Goal: Task Accomplishment & Management: Manage account settings

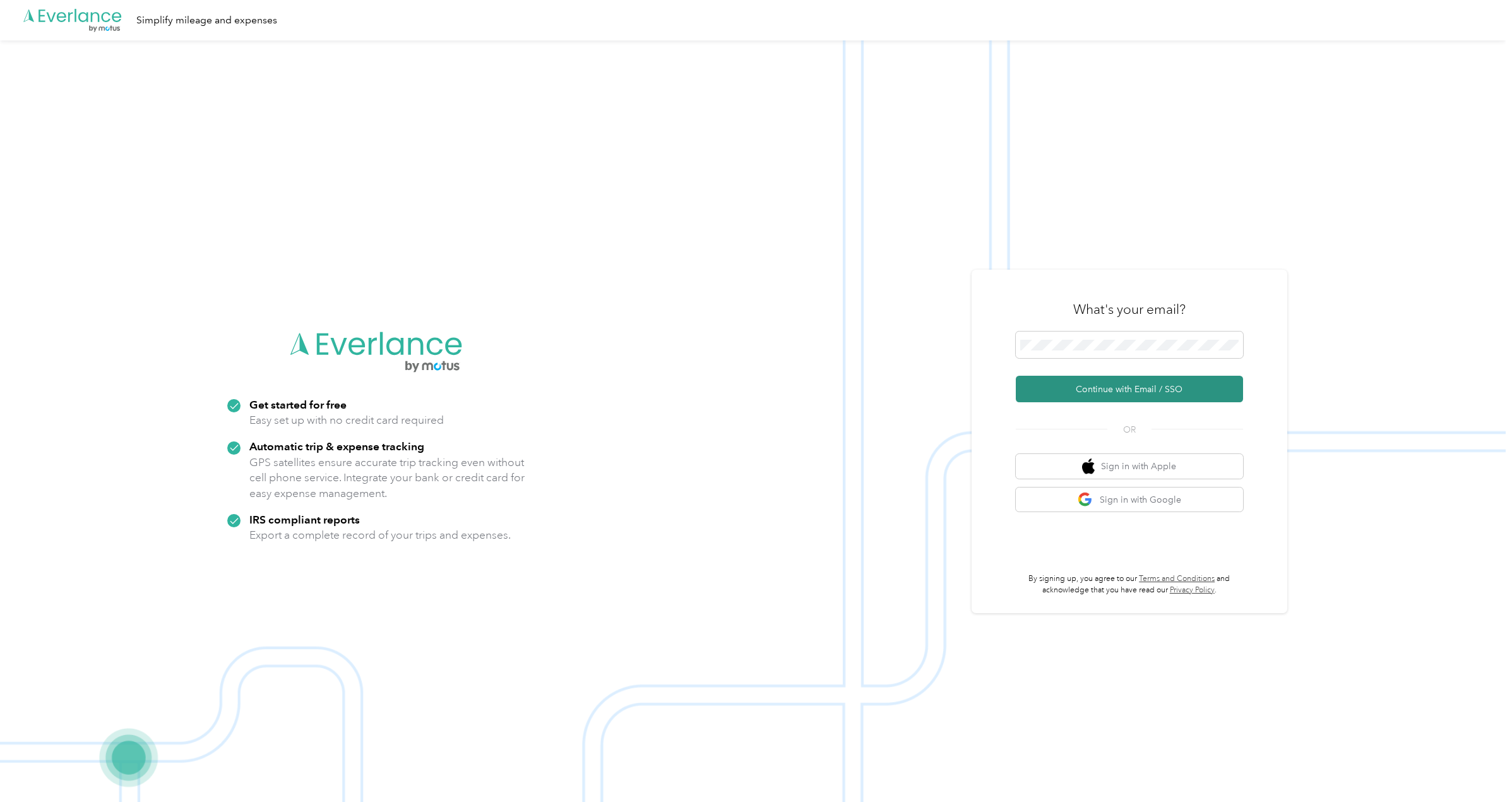
click at [1141, 388] on button "Continue with Email / SSO" at bounding box center [1130, 389] width 228 height 27
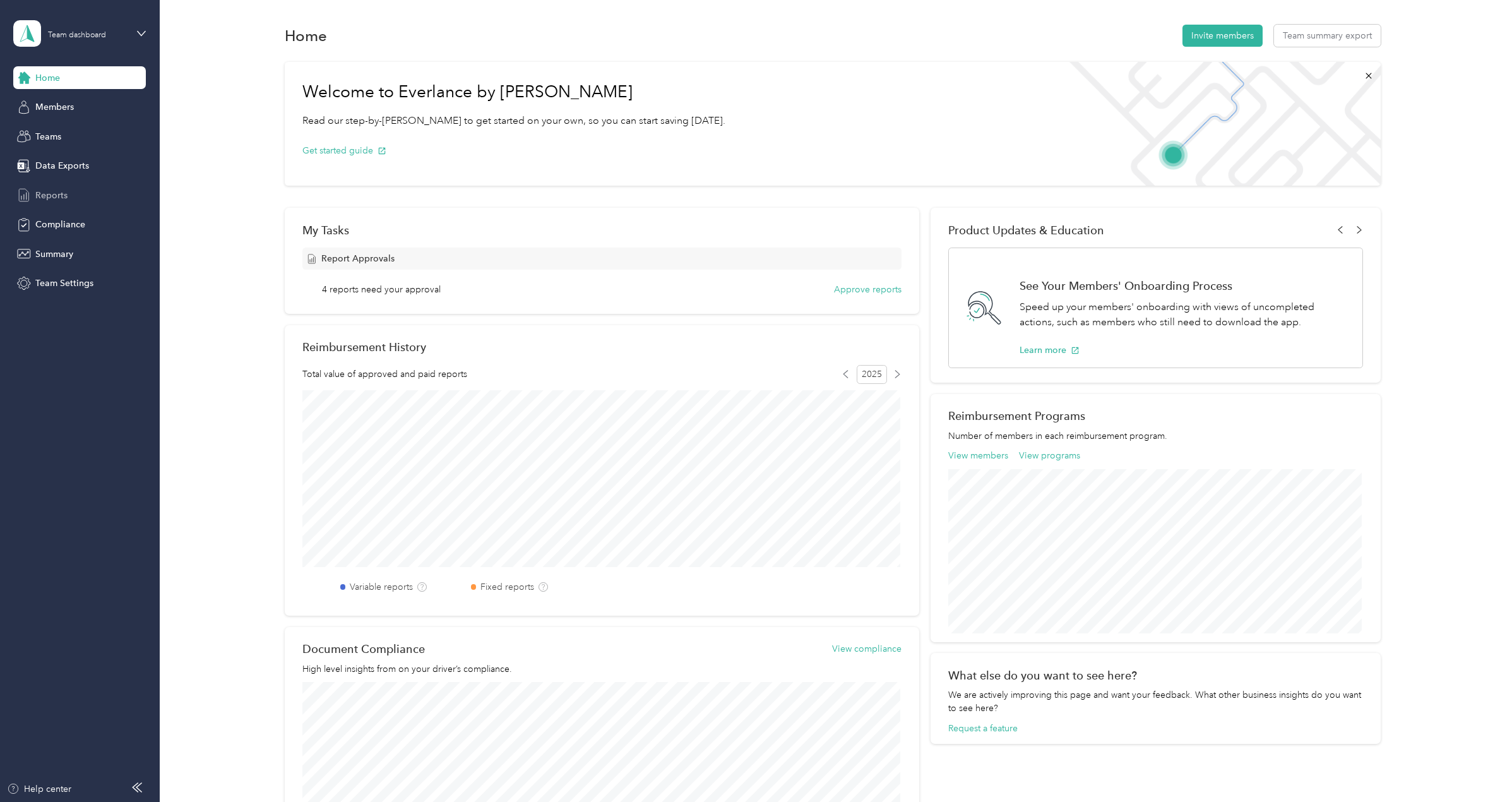
click at [44, 200] on span "Reports" at bounding box center [51, 195] width 32 height 13
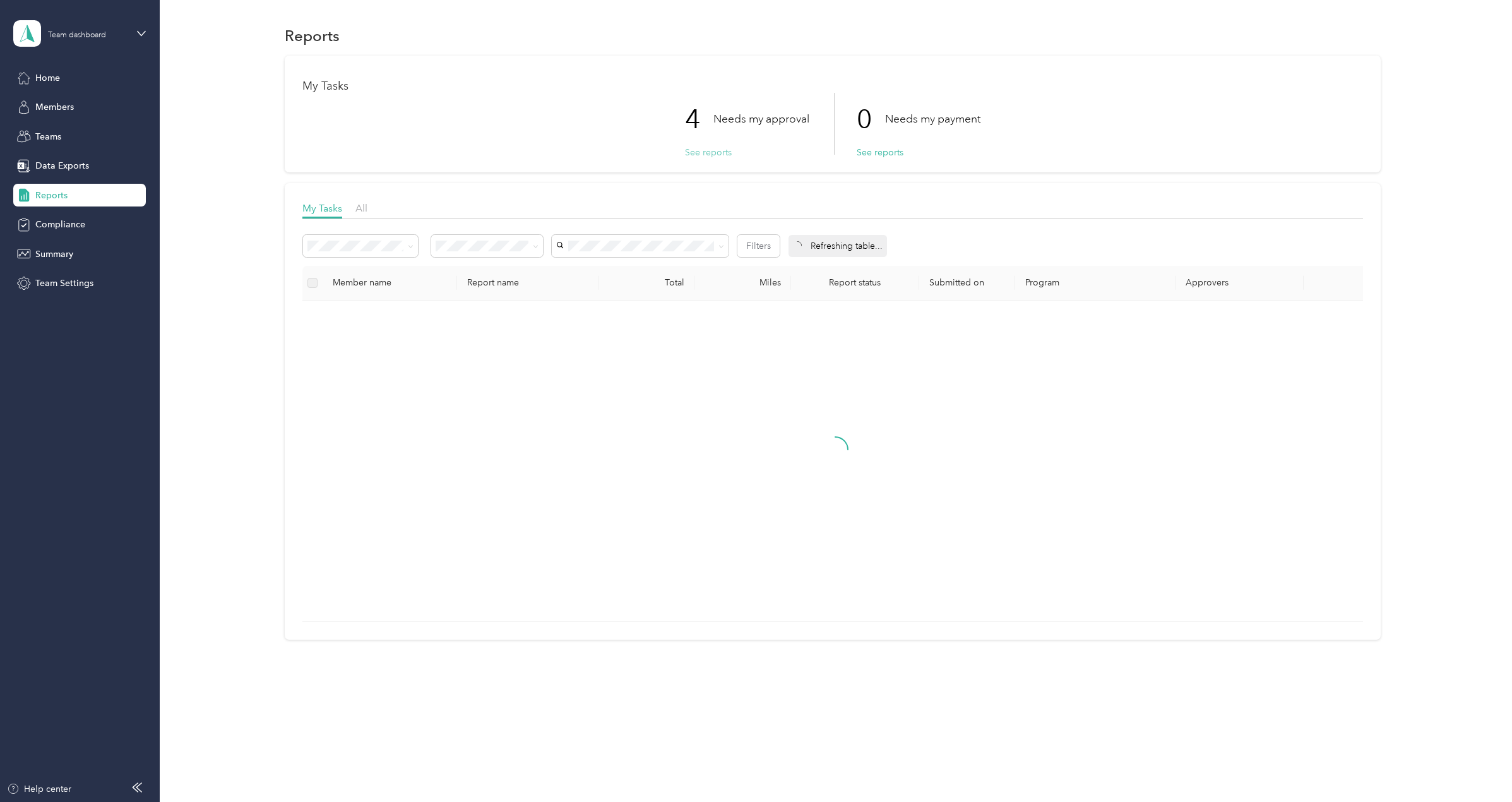
click at [711, 156] on button "See reports" at bounding box center [708, 153] width 46 height 13
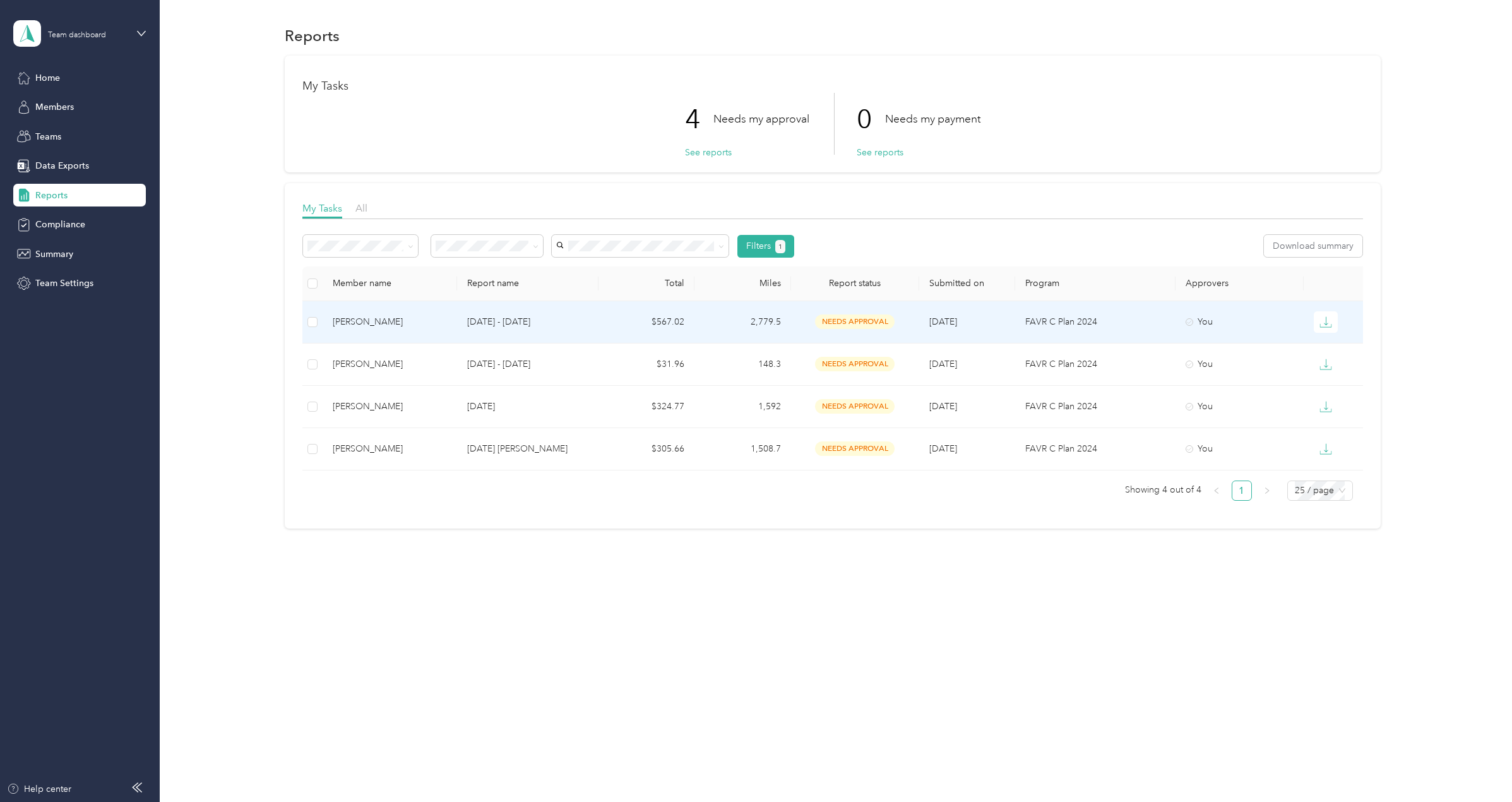
click at [807, 318] on div "needs approval" at bounding box center [855, 322] width 108 height 15
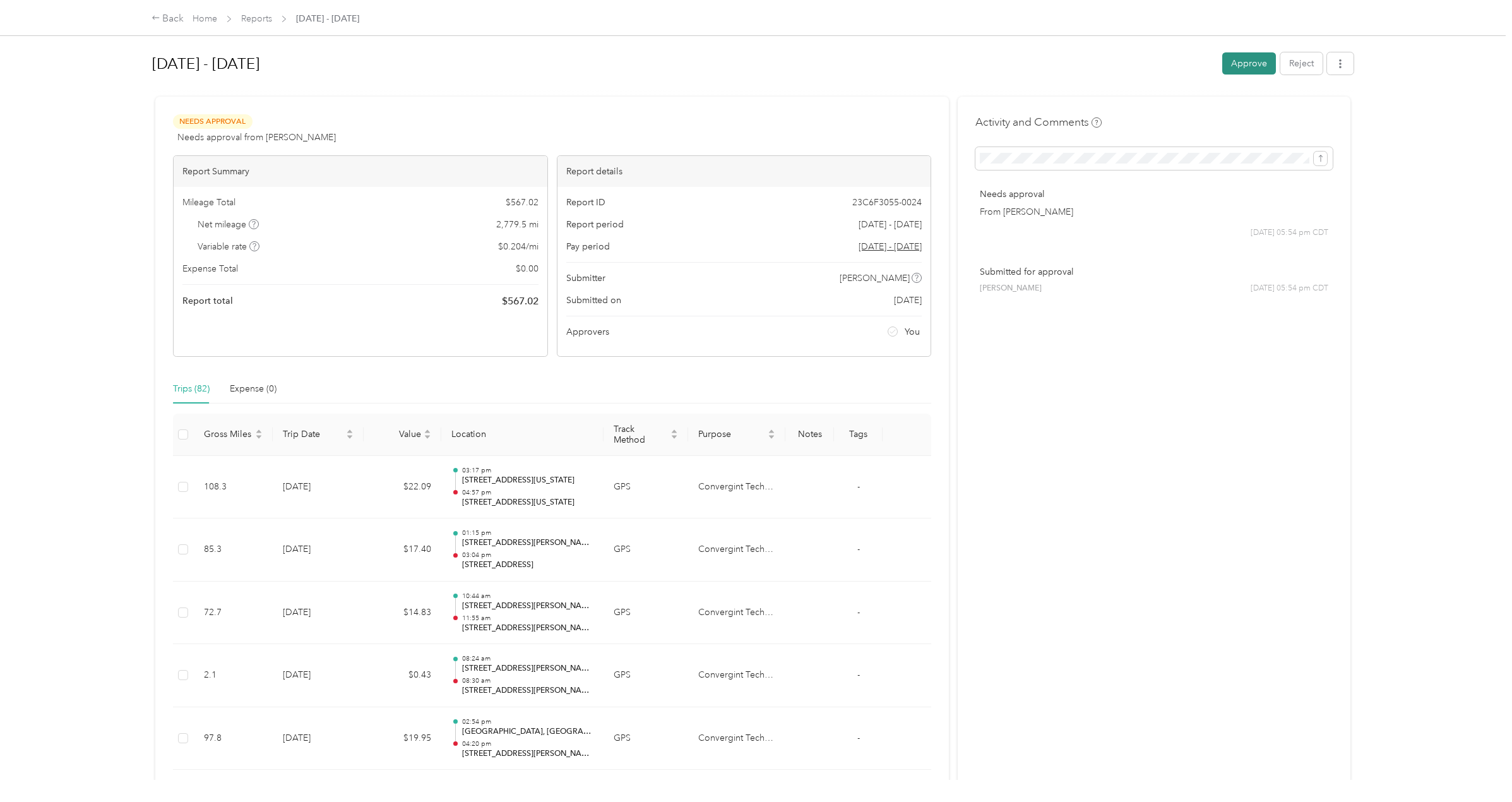
click at [1243, 65] on button "Approve" at bounding box center [1249, 64] width 54 height 22
click at [154, 19] on icon at bounding box center [156, 18] width 9 height 9
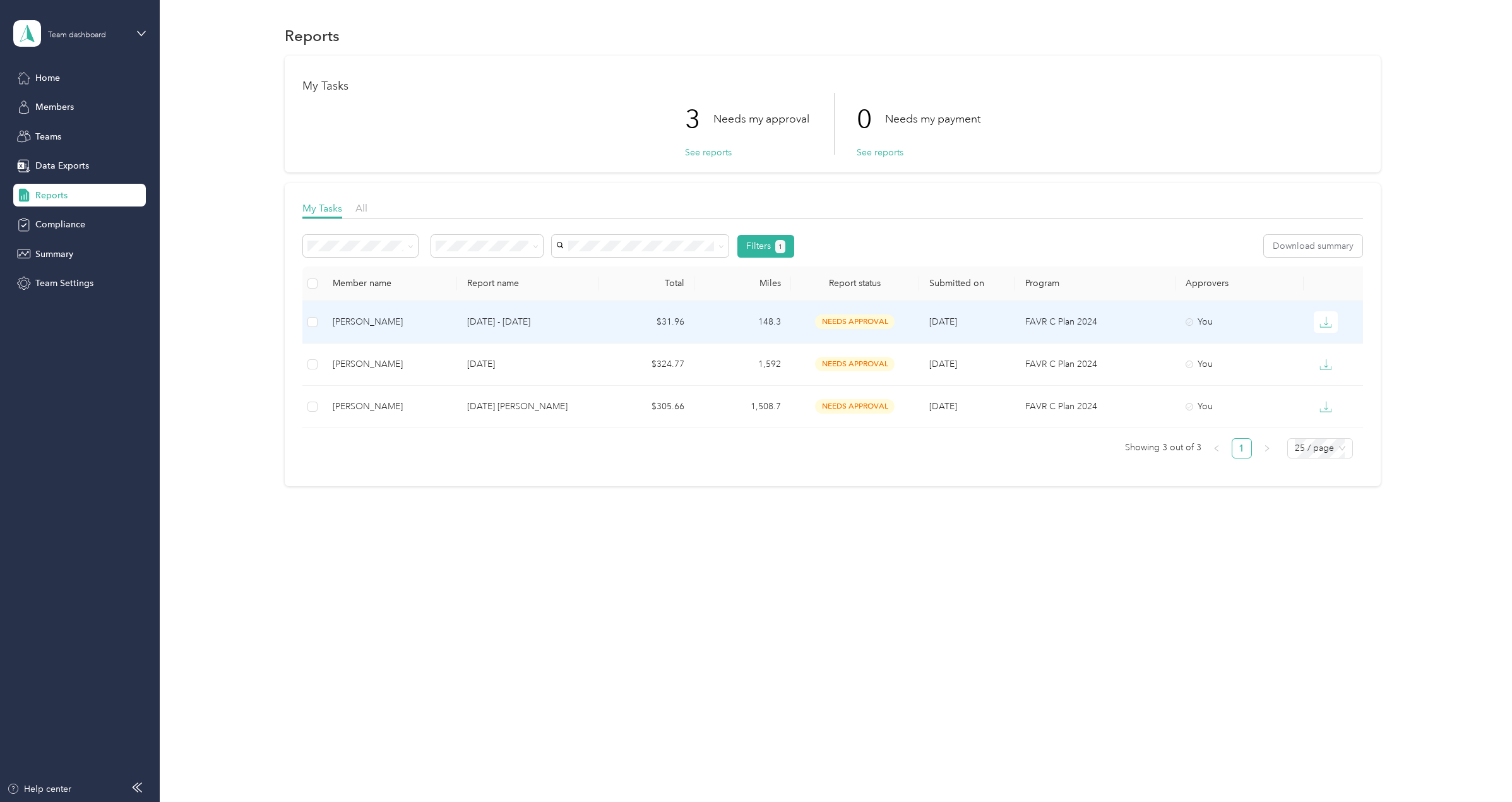
click at [502, 320] on p "Sep 1 - 30, 2025" at bounding box center [528, 321] width 120 height 14
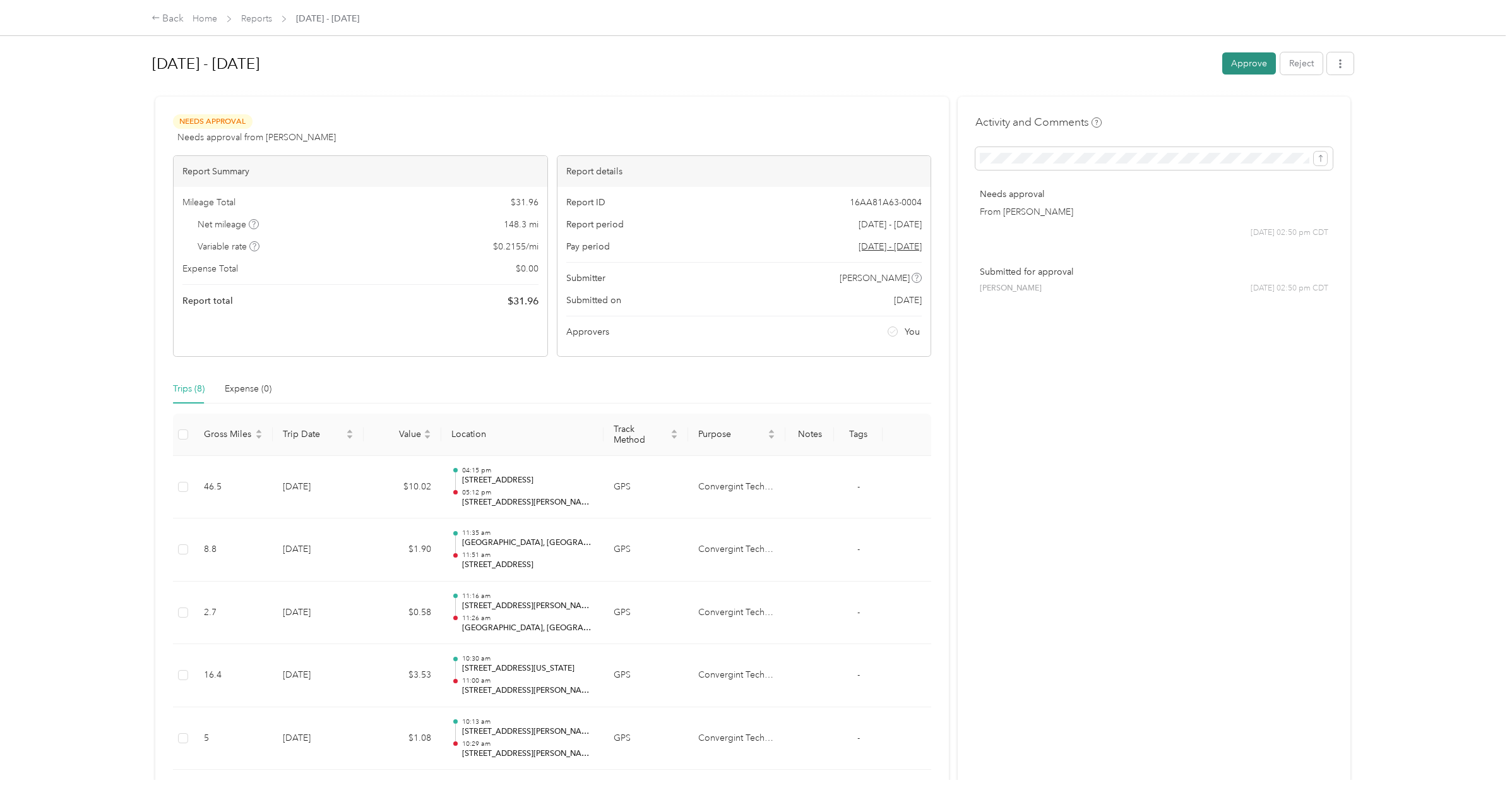
click at [1234, 64] on button "Approve" at bounding box center [1249, 64] width 54 height 22
click at [158, 21] on icon at bounding box center [156, 18] width 9 height 9
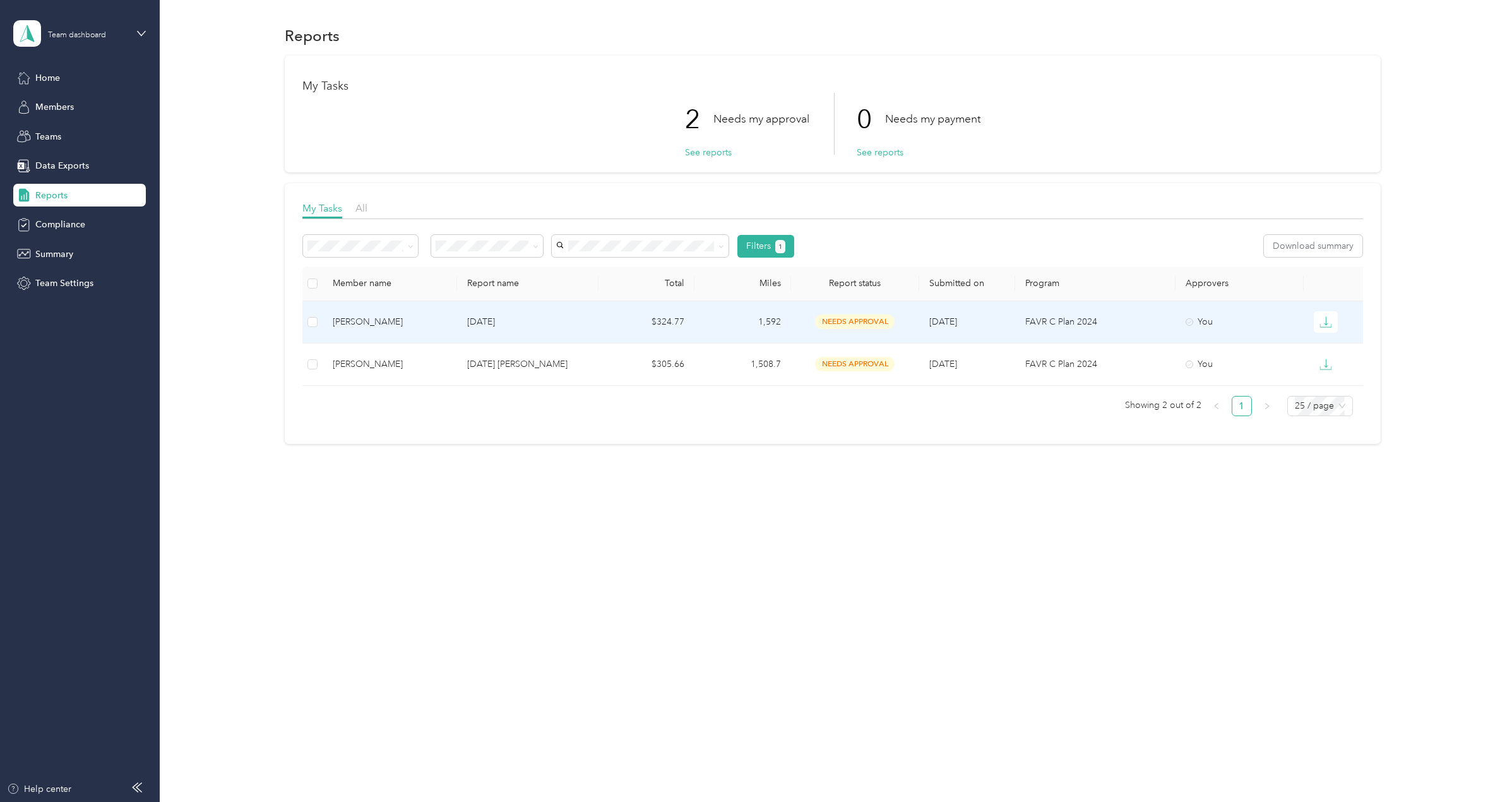
click at [559, 318] on p "September 2025" at bounding box center [528, 321] width 120 height 14
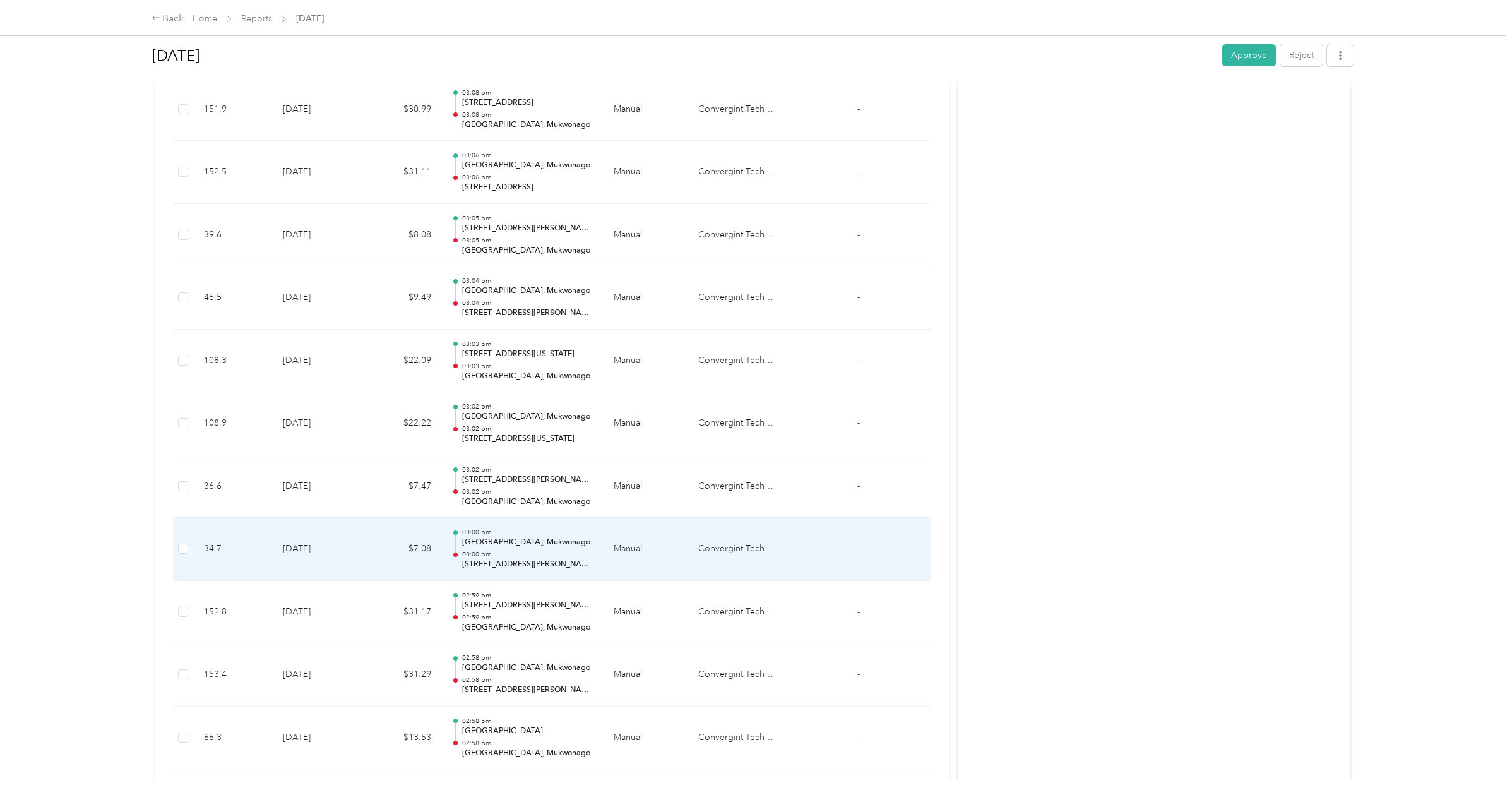
scroll to position [506, 0]
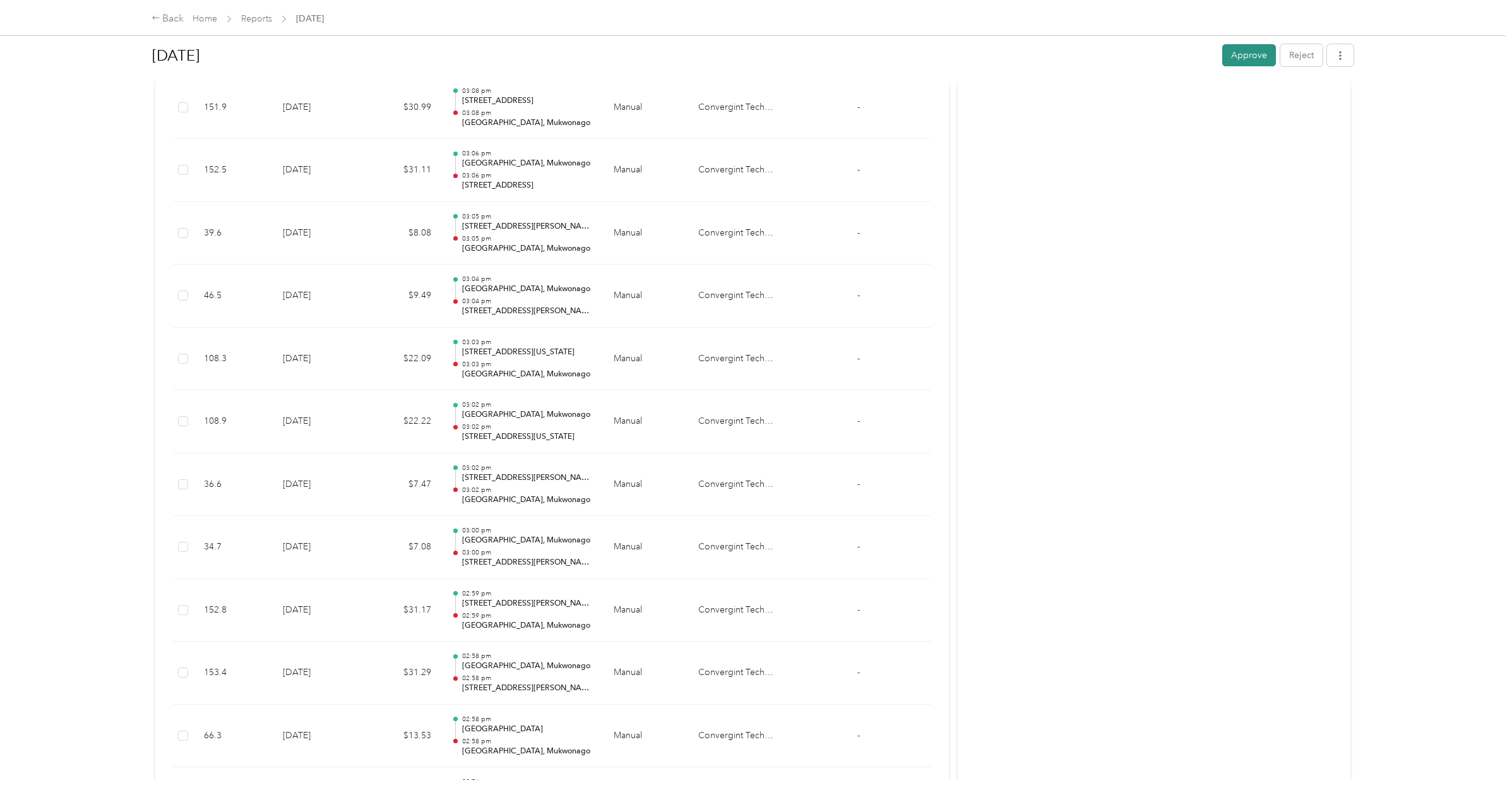
click at [1241, 55] on button "Approve" at bounding box center [1249, 56] width 54 height 22
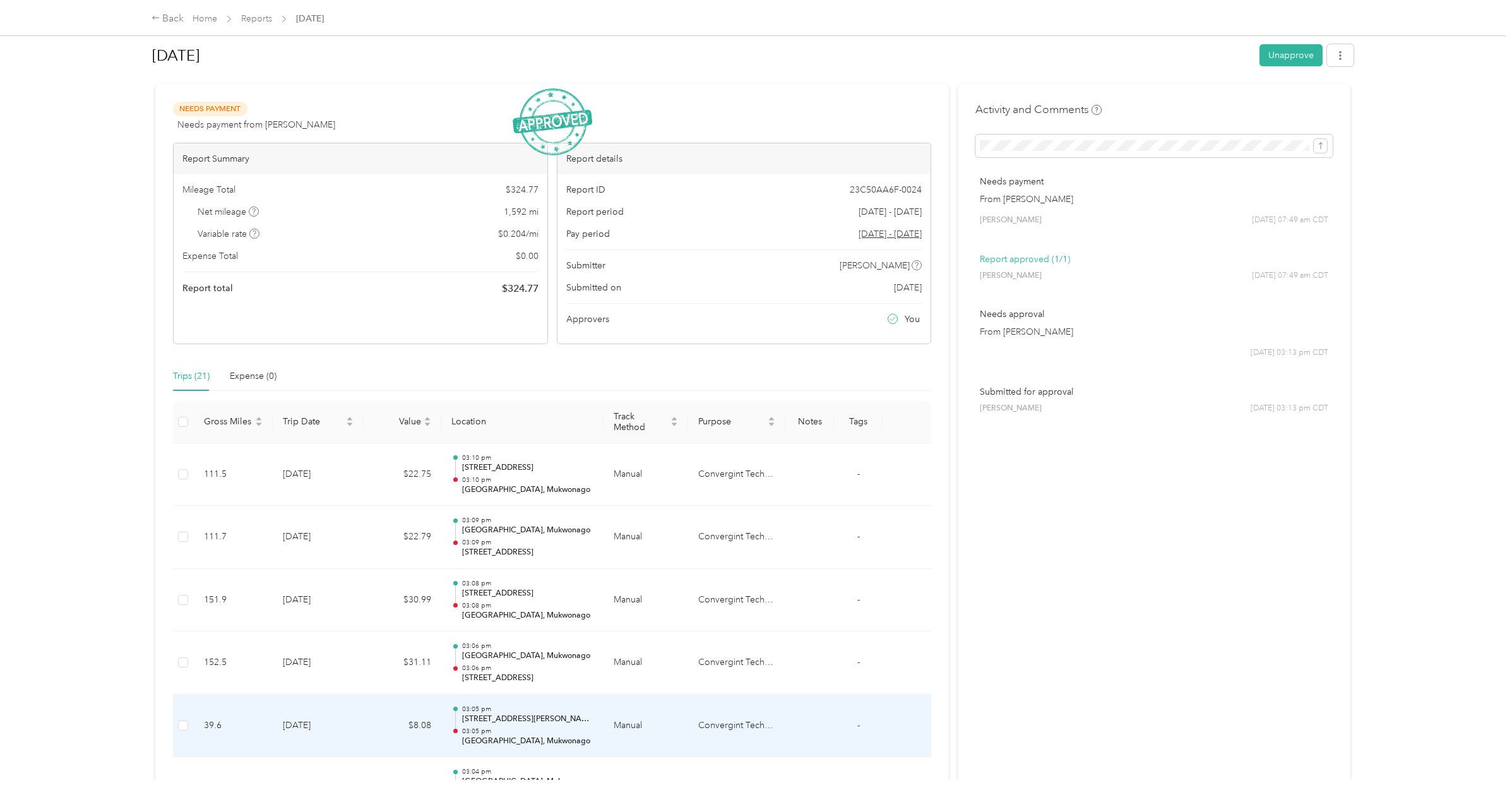
scroll to position [0, 0]
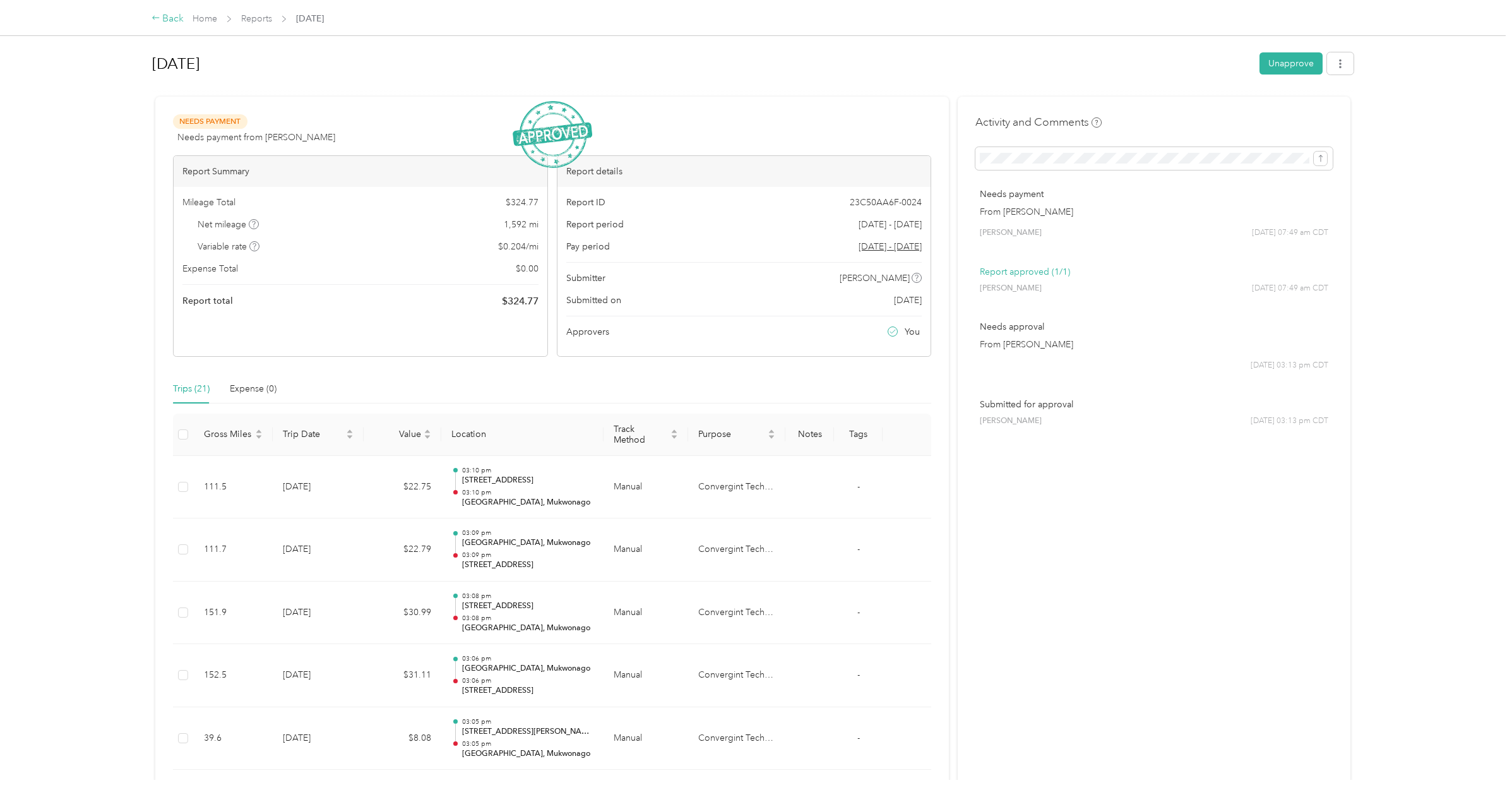
click at [169, 20] on div "Back" at bounding box center [168, 19] width 32 height 15
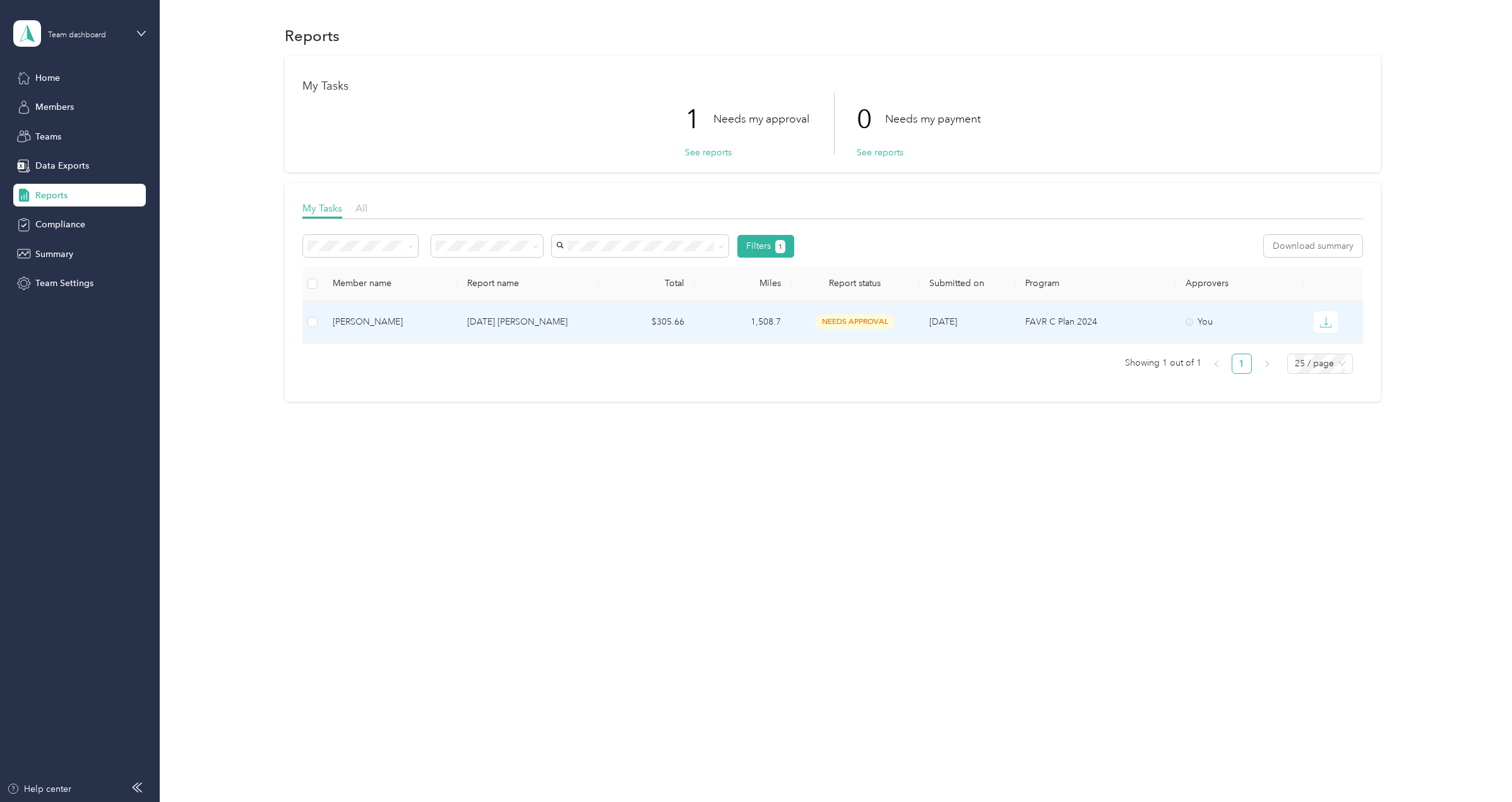
click at [533, 319] on p "Sept 2025 Darrin Petruska" at bounding box center [528, 321] width 120 height 14
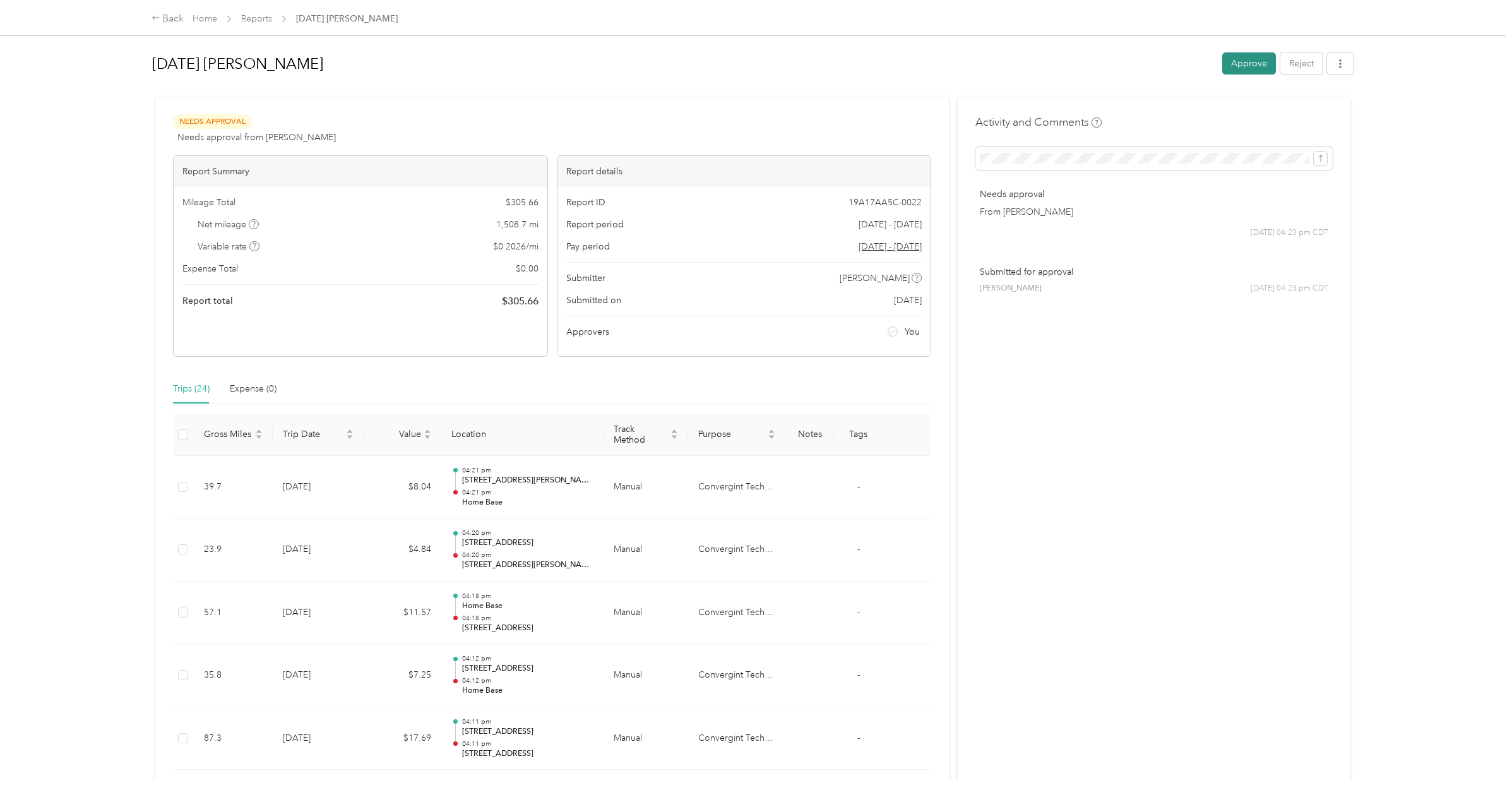
click at [1249, 64] on button "Approve" at bounding box center [1249, 64] width 54 height 22
click at [175, 18] on div "Back" at bounding box center [168, 19] width 32 height 15
